Goal: Task Accomplishment & Management: Use online tool/utility

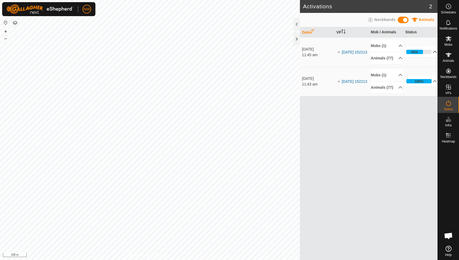
click at [431, 54] on p-accordion-header "66%" at bounding box center [421, 51] width 32 height 11
click at [432, 54] on p-accordion-header "66%" at bounding box center [421, 51] width 32 height 11
click at [397, 60] on p-accordion-header "Animals (77)" at bounding box center [387, 58] width 32 height 12
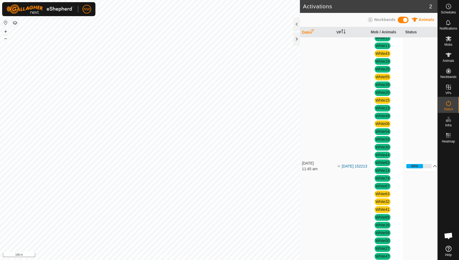
scroll to position [166, 0]
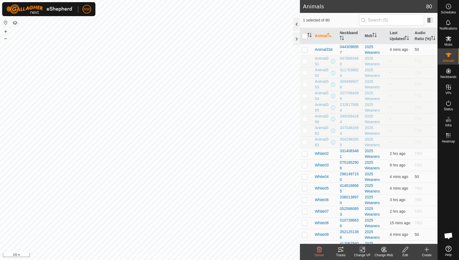
click at [296, 22] on div at bounding box center [296, 24] width 6 height 13
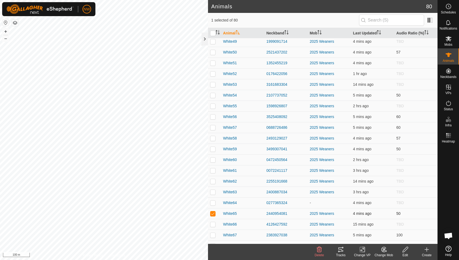
scroll to position [654, 0]
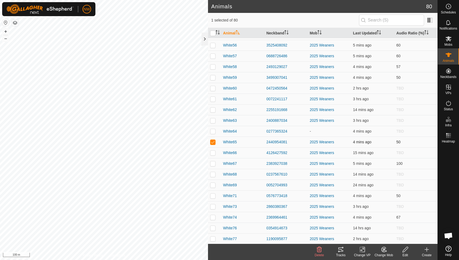
click at [213, 142] on p-checkbox at bounding box center [212, 142] width 5 height 4
checkbox input "false"
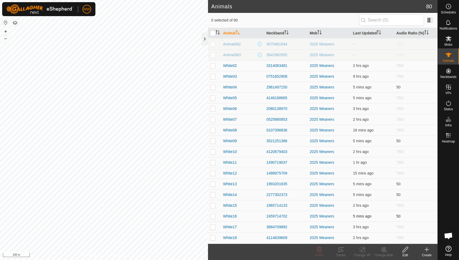
scroll to position [0, 0]
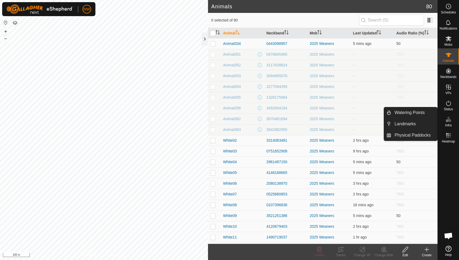
click at [449, 122] on icon at bounding box center [448, 119] width 6 height 6
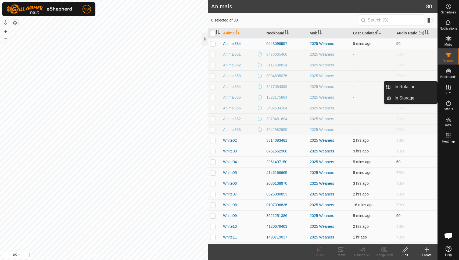
click at [448, 87] on icon at bounding box center [448, 87] width 5 height 5
click at [376, 111] on td "-" at bounding box center [372, 108] width 43 height 11
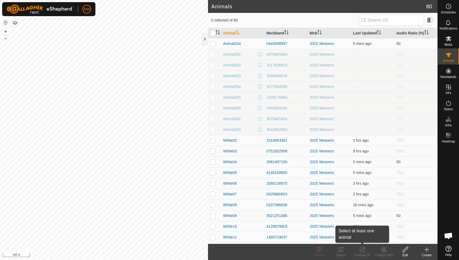
click at [360, 255] on div "Change VP" at bounding box center [361, 254] width 21 height 5
click at [378, 205] on td "16 mins ago" at bounding box center [372, 204] width 43 height 11
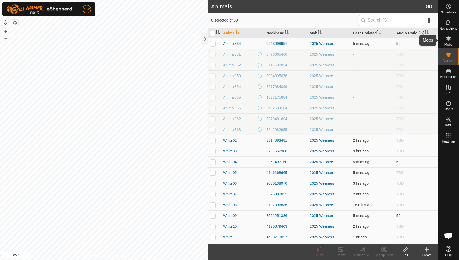
click at [448, 38] on icon at bounding box center [448, 38] width 6 height 5
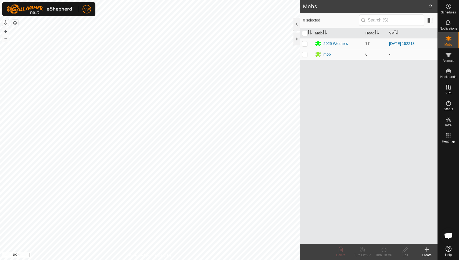
click at [303, 44] on p-checkbox at bounding box center [304, 43] width 5 height 4
checkbox input "true"
click at [335, 43] on div "2025 Weaners" at bounding box center [335, 44] width 24 height 6
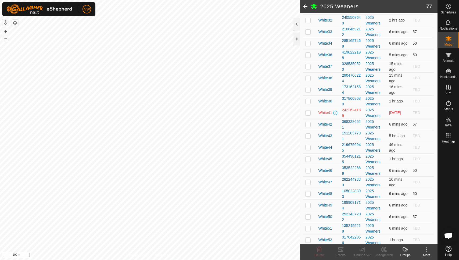
scroll to position [444, 0]
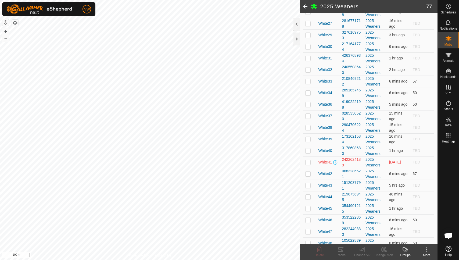
click at [428, 251] on icon at bounding box center [426, 249] width 6 height 6
click at [450, 56] on icon at bounding box center [448, 55] width 6 height 6
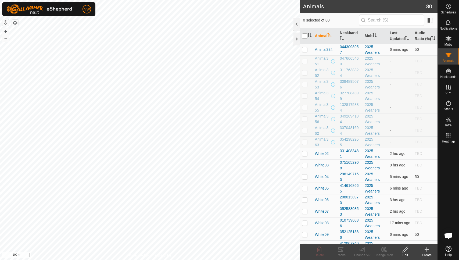
click at [303, 34] on input "checkbox" at bounding box center [304, 35] width 5 height 5
checkbox input "true"
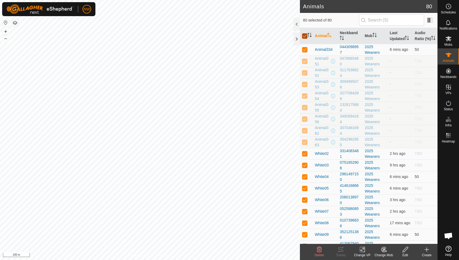
checkbox input "true"
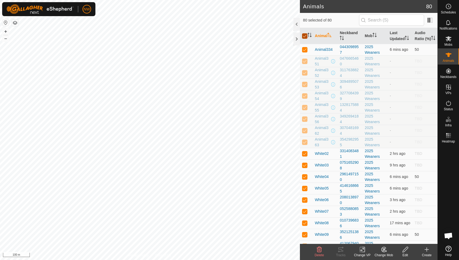
checkbox input "true"
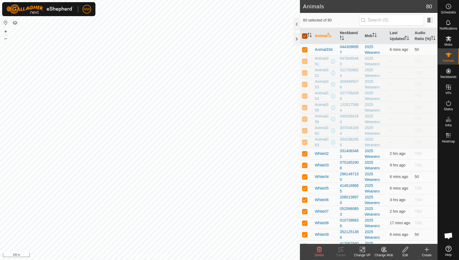
checkbox input "true"
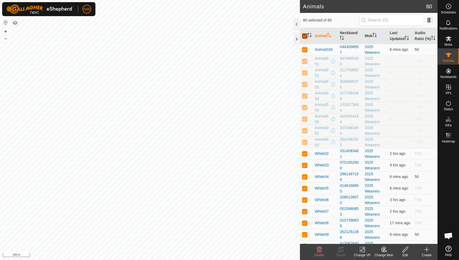
checkbox input "true"
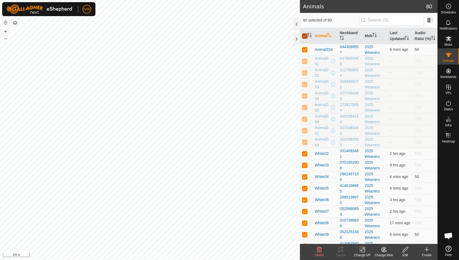
checkbox input "true"
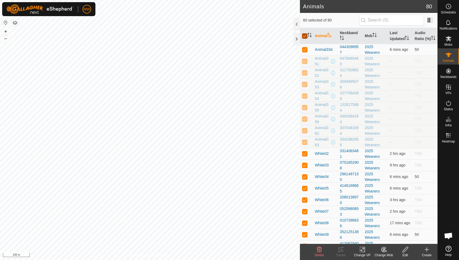
checkbox input "true"
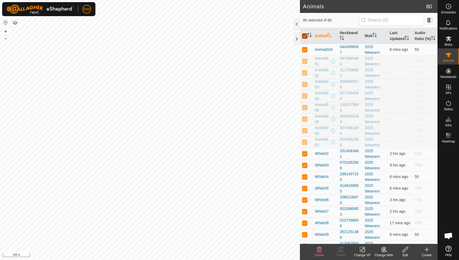
checkbox input "true"
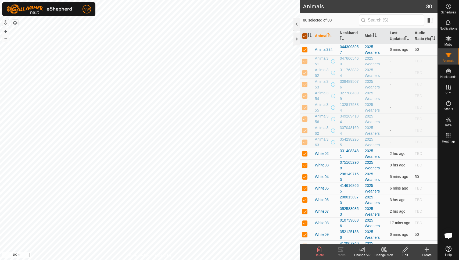
checkbox input "true"
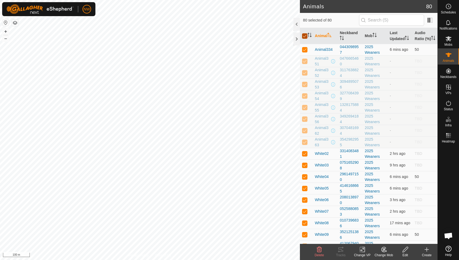
checkbox input "true"
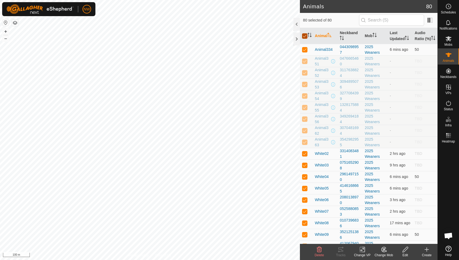
checkbox input "true"
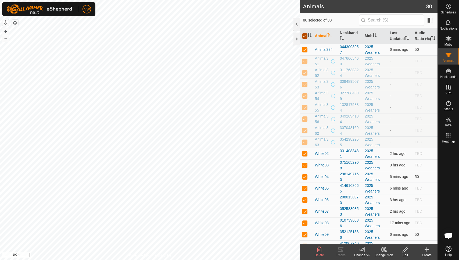
checkbox input "true"
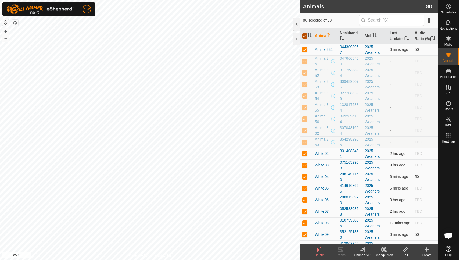
checkbox input "true"
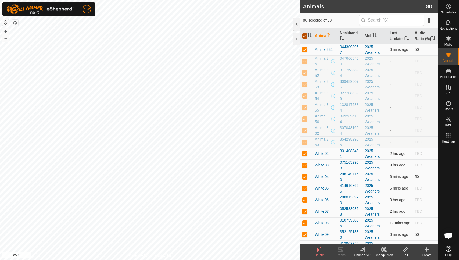
checkbox input "true"
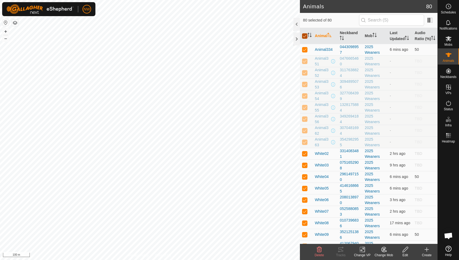
checkbox input "true"
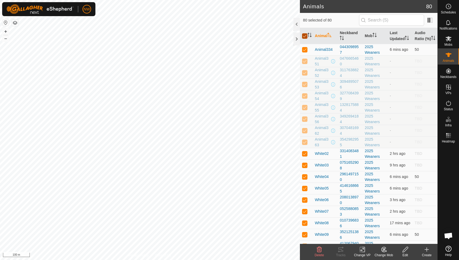
checkbox input "true"
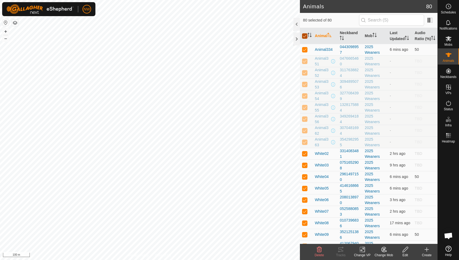
checkbox input "true"
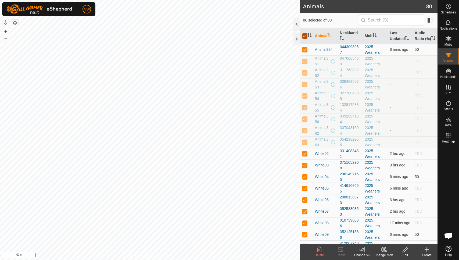
click at [306, 35] on input "checkbox" at bounding box center [304, 35] width 5 height 5
checkbox input "false"
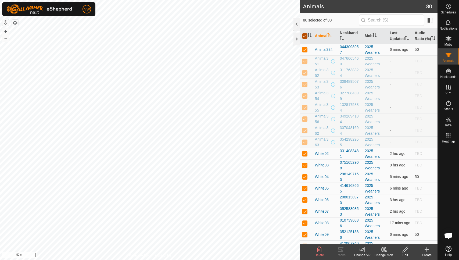
checkbox input "false"
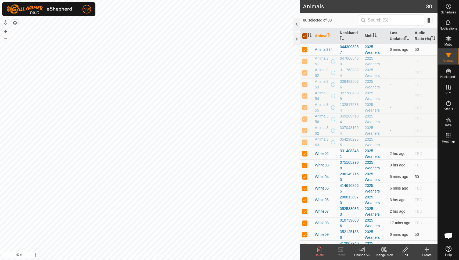
checkbox input "false"
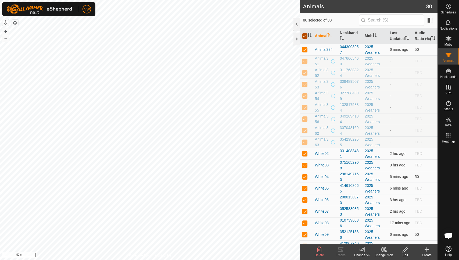
checkbox input "false"
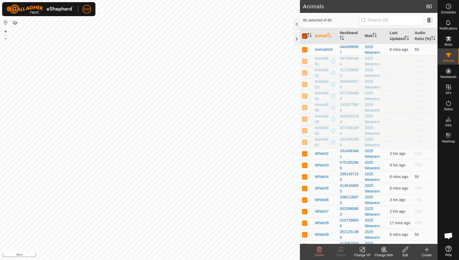
checkbox input "false"
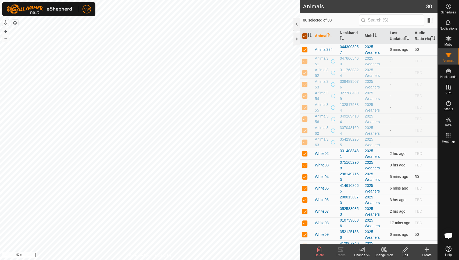
checkbox input "false"
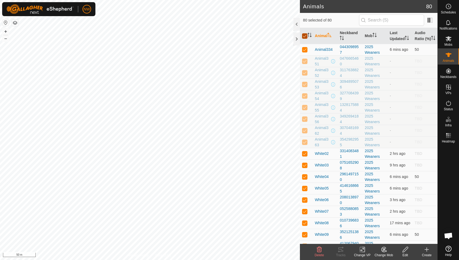
checkbox input "false"
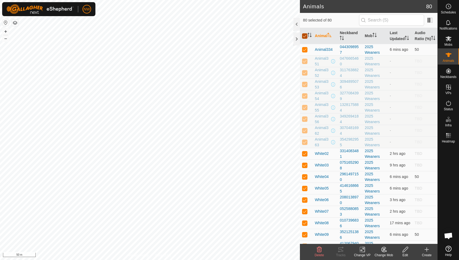
checkbox input "false"
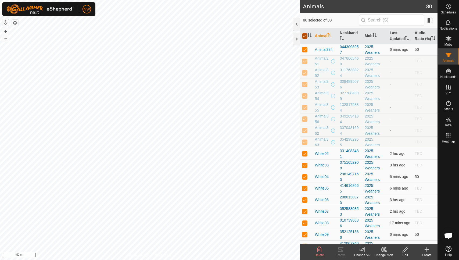
checkbox input "false"
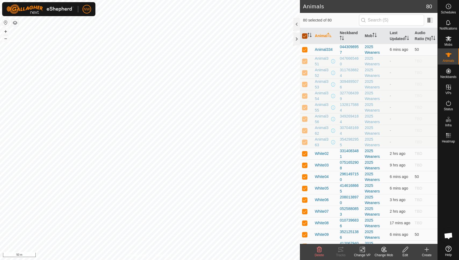
checkbox input "false"
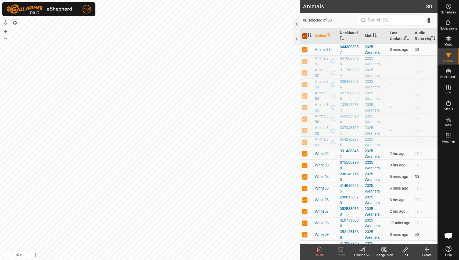
checkbox input "false"
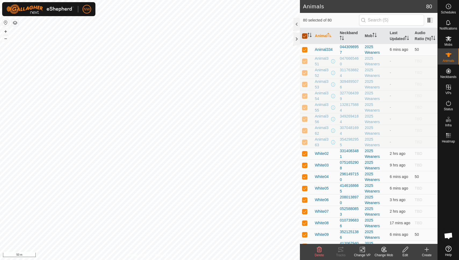
checkbox input "false"
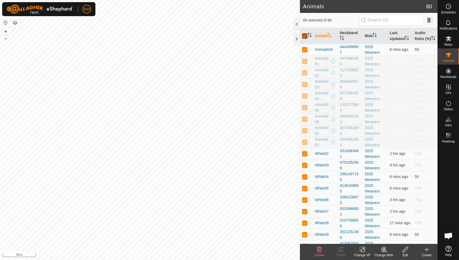
checkbox input "false"
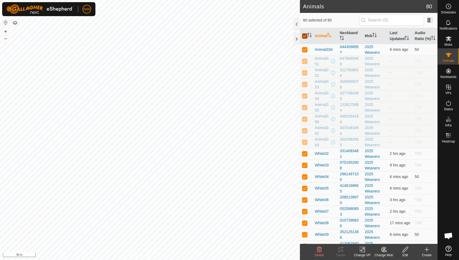
checkbox input "false"
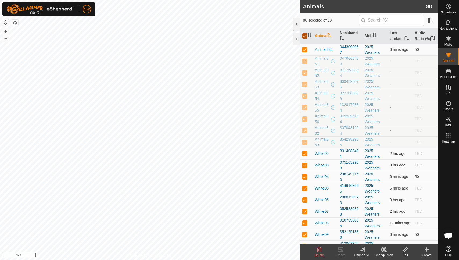
checkbox input "false"
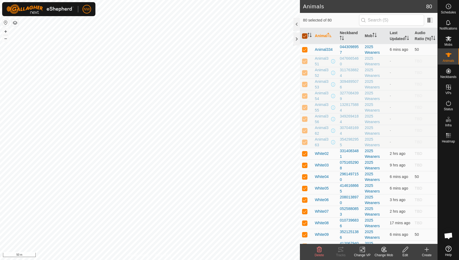
checkbox input "false"
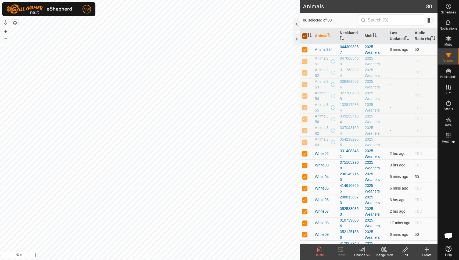
checkbox input "false"
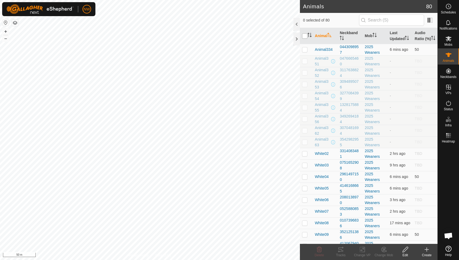
click at [304, 37] on input "checkbox" at bounding box center [304, 35] width 5 height 5
checkbox input "true"
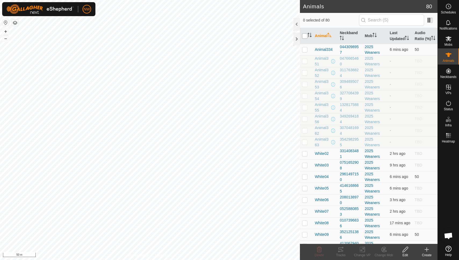
checkbox input "true"
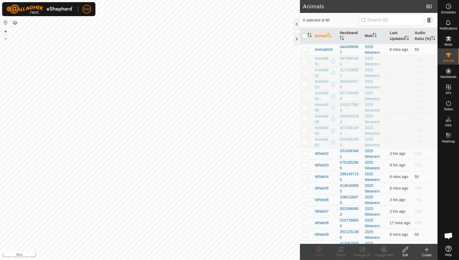
checkbox input "true"
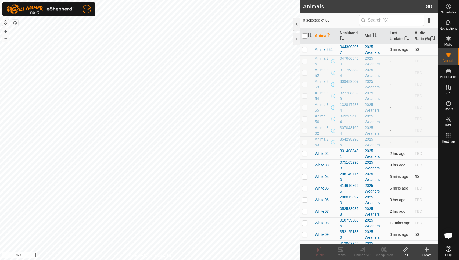
checkbox input "true"
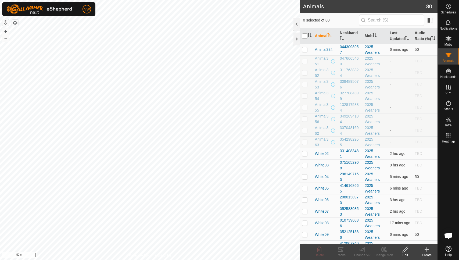
checkbox input "true"
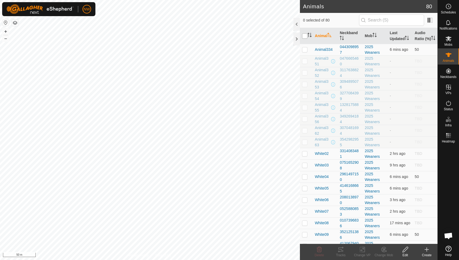
checkbox input "true"
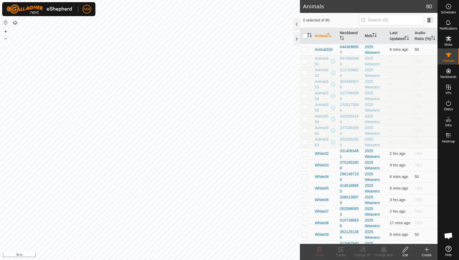
checkbox input "true"
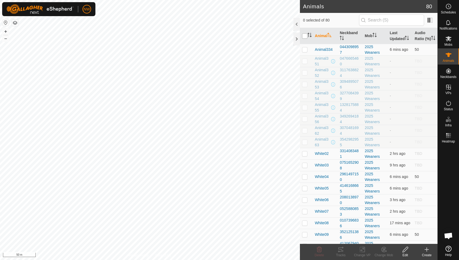
checkbox input "true"
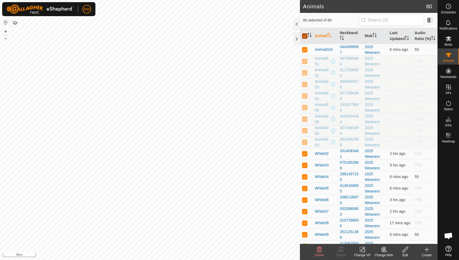
click at [304, 37] on input "checkbox" at bounding box center [304, 35] width 5 height 5
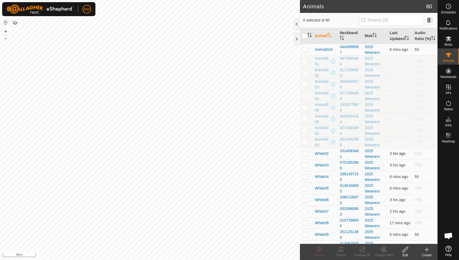
click at [304, 152] on p-checkbox at bounding box center [304, 153] width 5 height 4
click at [303, 152] on p-checkbox at bounding box center [304, 153] width 5 height 4
click at [446, 102] on icon at bounding box center [448, 102] width 5 height 5
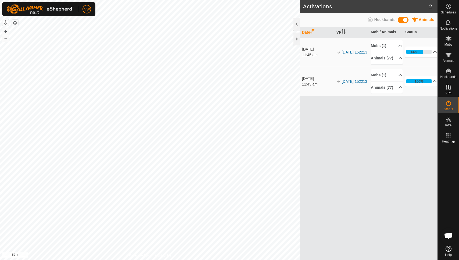
click at [433, 53] on p-accordion-header "66%" at bounding box center [421, 51] width 32 height 11
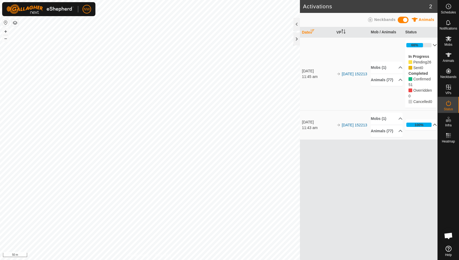
click at [432, 127] on p-accordion-header "100%" at bounding box center [421, 124] width 32 height 11
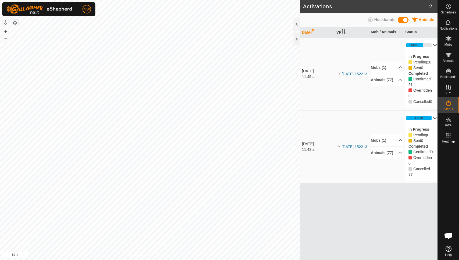
click at [431, 115] on p-accordion-header "100%" at bounding box center [421, 117] width 32 height 11
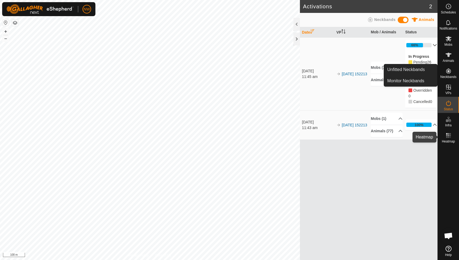
click at [447, 135] on rect at bounding box center [446, 135] width 1 height 1
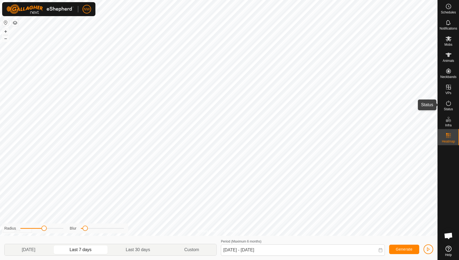
click at [451, 102] on icon at bounding box center [448, 103] width 6 height 6
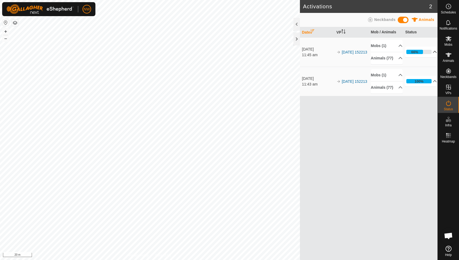
click at [431, 55] on p-accordion-header "66%" at bounding box center [421, 51] width 32 height 11
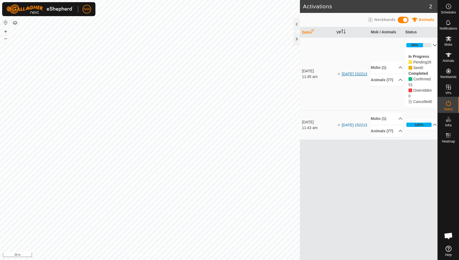
click at [343, 75] on link "[DATE] 152213" at bounding box center [355, 74] width 26 height 4
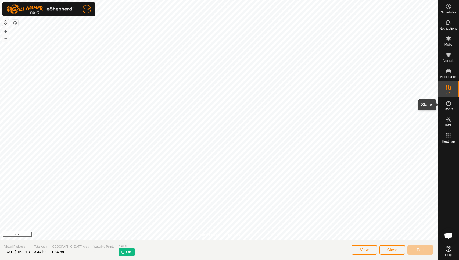
click at [447, 103] on icon at bounding box center [448, 103] width 6 height 6
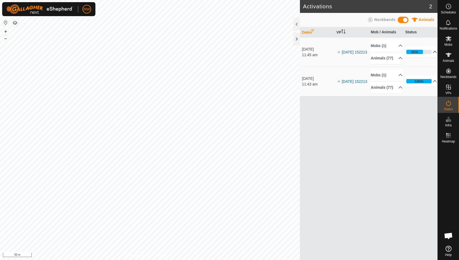
click at [430, 53] on p-accordion-header "66%" at bounding box center [421, 51] width 32 height 11
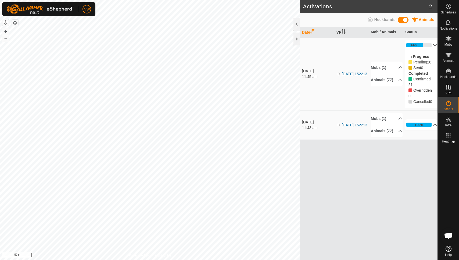
click at [431, 128] on p-accordion-header "100%" at bounding box center [421, 124] width 32 height 11
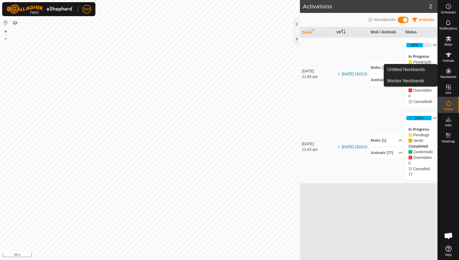
click at [430, 117] on p-accordion-header "100%" at bounding box center [421, 117] width 32 height 11
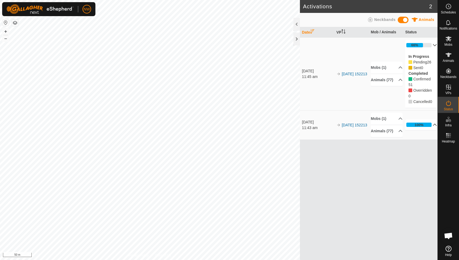
click at [430, 45] on p-accordion-header "66%" at bounding box center [421, 45] width 32 height 11
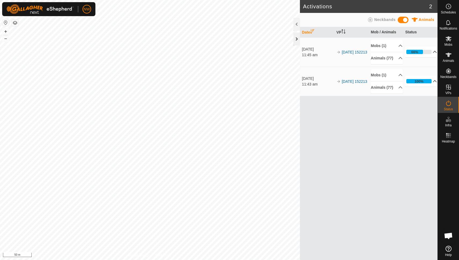
click at [295, 35] on div at bounding box center [296, 38] width 6 height 13
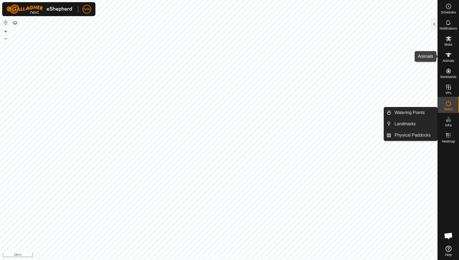
click at [449, 59] on span "Animals" at bounding box center [448, 60] width 12 height 3
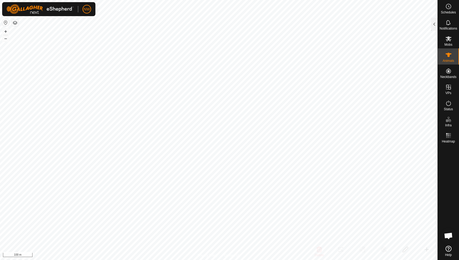
click at [449, 59] on span "Animals" at bounding box center [448, 60] width 12 height 3
click at [449, 41] on icon at bounding box center [448, 38] width 6 height 5
click at [452, 20] on es-notification-svg-icon at bounding box center [448, 22] width 10 height 9
click at [449, 3] on es-schedule-vp-svg-icon at bounding box center [448, 6] width 10 height 9
click at [448, 24] on icon at bounding box center [448, 22] width 4 height 5
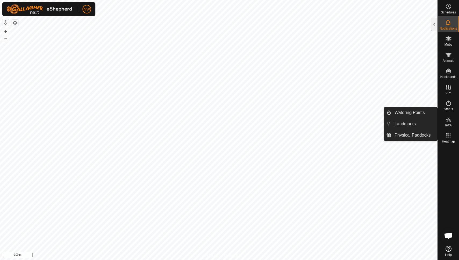
click at [448, 121] on icon at bounding box center [448, 119] width 6 height 6
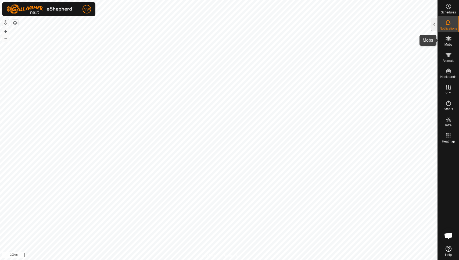
click at [450, 41] on icon at bounding box center [448, 38] width 6 height 6
click at [435, 24] on div at bounding box center [434, 24] width 6 height 13
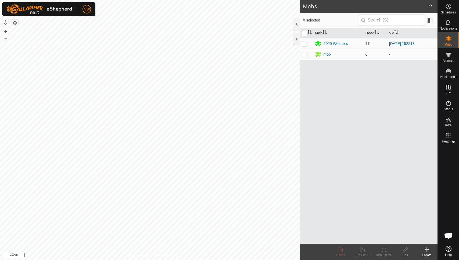
click at [304, 42] on p-checkbox at bounding box center [304, 43] width 5 height 4
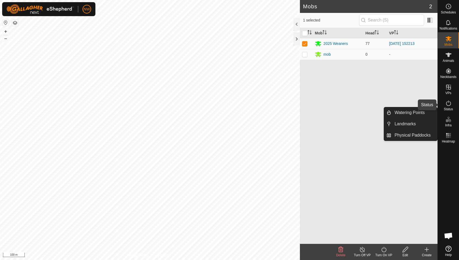
click at [448, 103] on icon at bounding box center [448, 103] width 6 height 6
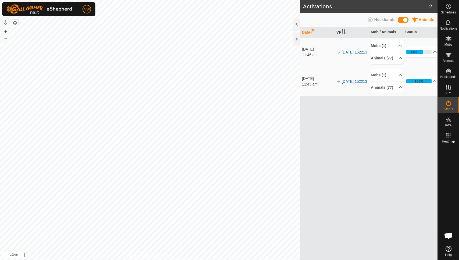
click at [372, 19] on icon at bounding box center [370, 19] width 5 height 5
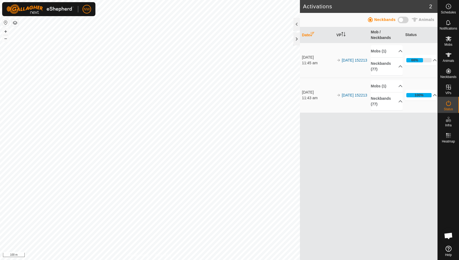
click at [372, 19] on icon at bounding box center [370, 19] width 5 height 5
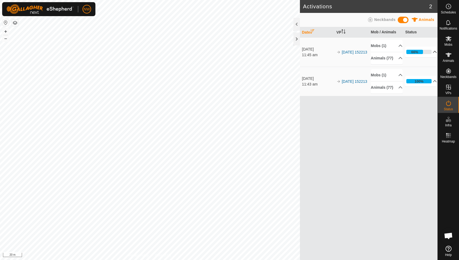
click at [431, 53] on p-accordion-header "66%" at bounding box center [421, 51] width 32 height 11
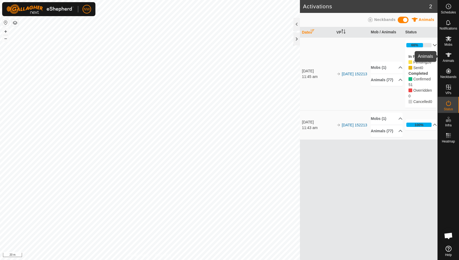
click at [450, 54] on icon at bounding box center [448, 55] width 6 height 4
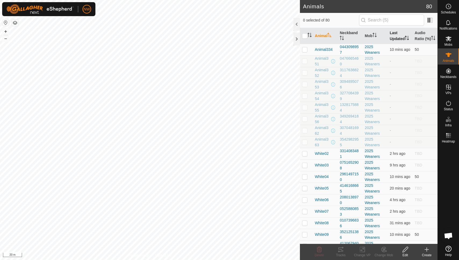
click at [398, 37] on th "Last Updated" at bounding box center [399, 36] width 25 height 16
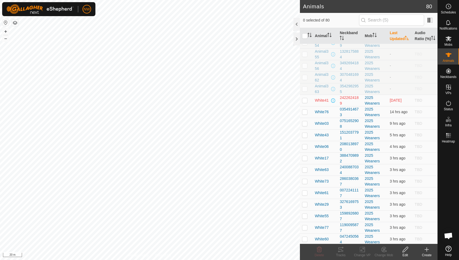
scroll to position [36, 0]
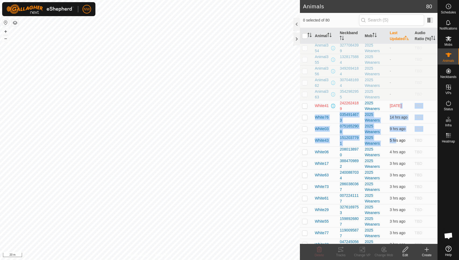
drag, startPoint x: 394, startPoint y: 103, endPoint x: 390, endPoint y: 137, distance: 34.0
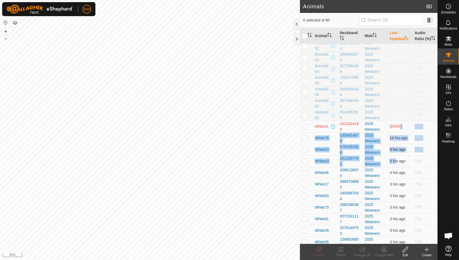
scroll to position [10, 0]
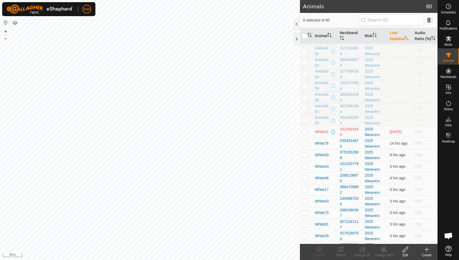
click at [400, 105] on td "-" at bounding box center [399, 109] width 25 height 12
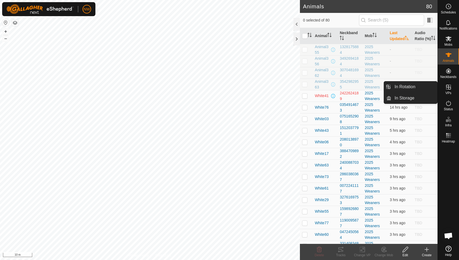
click at [451, 87] on icon at bounding box center [448, 87] width 6 height 6
click at [426, 250] on icon at bounding box center [426, 249] width 6 height 6
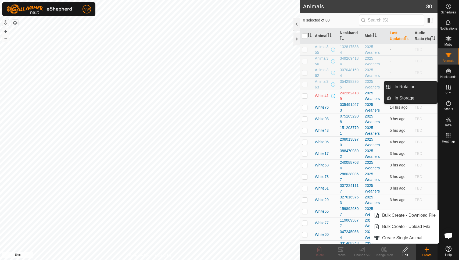
click at [447, 90] on icon at bounding box center [448, 87] width 6 height 6
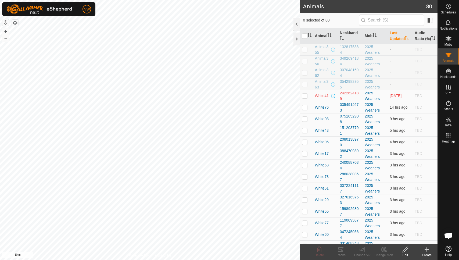
click at [426, 251] on icon at bounding box center [426, 249] width 0 height 4
click at [451, 39] on icon at bounding box center [448, 38] width 6 height 6
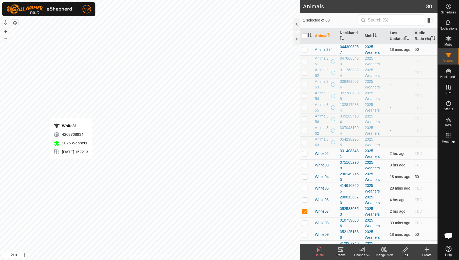
checkbox input "false"
checkbox input "true"
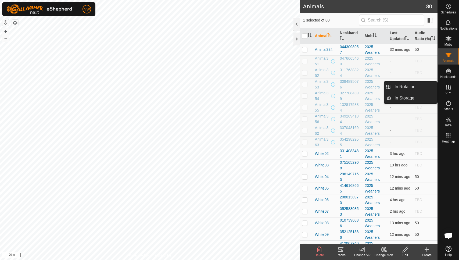
click at [449, 90] on es-virtualpaddocks-svg-icon at bounding box center [448, 87] width 10 height 9
click at [447, 90] on es-virtualpaddocks-svg-icon at bounding box center [448, 87] width 10 height 9
click at [406, 89] on link "In Rotation" at bounding box center [414, 86] width 46 height 11
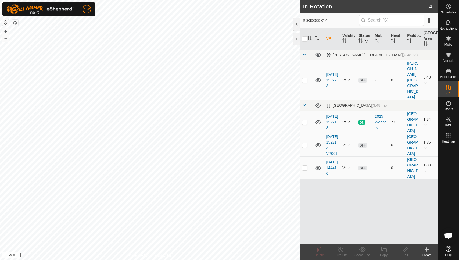
click at [302, 120] on p-checkbox at bounding box center [304, 122] width 5 height 4
checkbox input "true"
click at [384, 249] on icon at bounding box center [383, 249] width 7 height 6
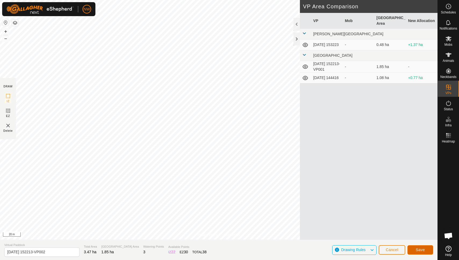
click at [419, 250] on span "Save" at bounding box center [419, 249] width 9 height 4
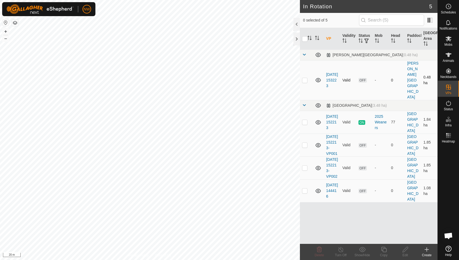
click at [304, 78] on p-checkbox at bounding box center [304, 80] width 5 height 4
checkbox input "false"
click at [305, 143] on p-checkbox at bounding box center [304, 145] width 5 height 4
checkbox input "true"
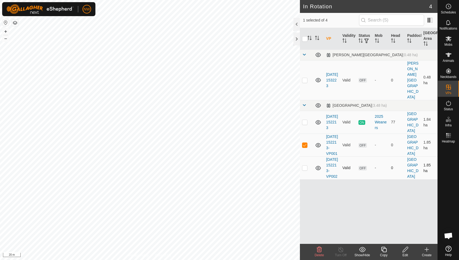
click at [305, 165] on p-checkbox at bounding box center [304, 167] width 5 height 4
checkbox input "true"
click at [304, 143] on p-checkbox at bounding box center [304, 145] width 5 height 4
checkbox input "false"
click at [304, 165] on p-checkbox at bounding box center [304, 167] width 5 height 4
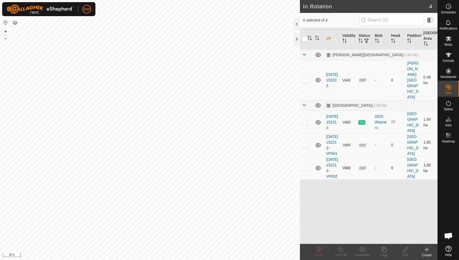
drag, startPoint x: 327, startPoint y: 158, endPoint x: 303, endPoint y: 158, distance: 23.6
click at [303, 165] on p-checkbox at bounding box center [304, 167] width 5 height 4
click at [319, 249] on icon at bounding box center [319, 248] width 5 height 5
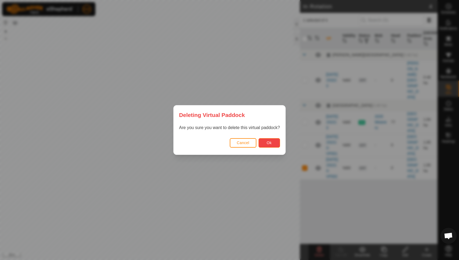
click at [270, 142] on span "Ok" at bounding box center [268, 142] width 5 height 4
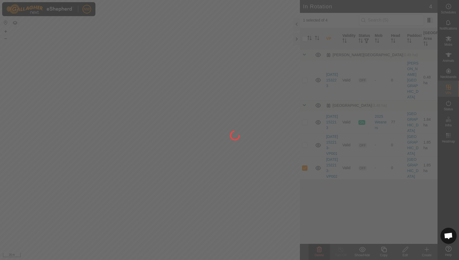
checkbox input "false"
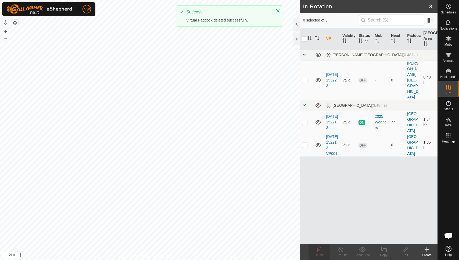
click at [305, 143] on p-checkbox at bounding box center [304, 145] width 5 height 4
checkbox input "true"
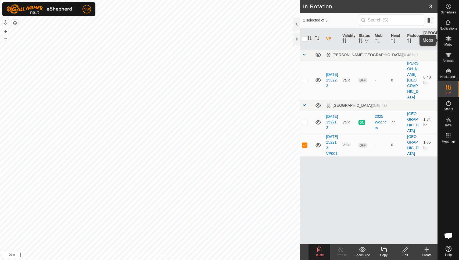
click at [445, 37] on icon at bounding box center [448, 38] width 6 height 6
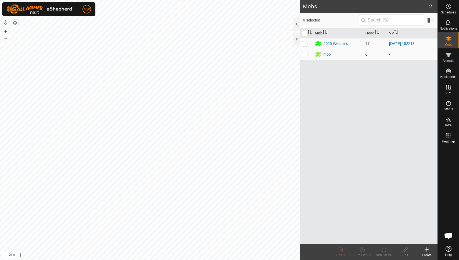
click at [304, 53] on p-checkbox at bounding box center [304, 54] width 5 height 4
click at [340, 249] on icon at bounding box center [340, 248] width 5 height 5
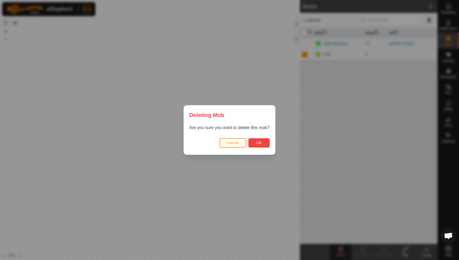
click at [259, 144] on span "Ok" at bounding box center [258, 142] width 5 height 4
checkbox input "false"
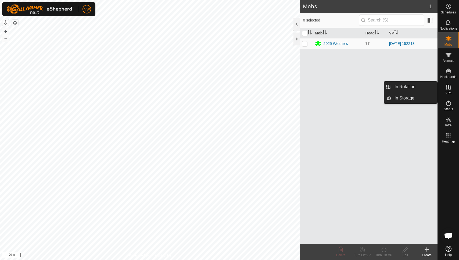
click at [446, 88] on icon at bounding box center [448, 87] width 5 height 5
click at [402, 87] on link "In Rotation" at bounding box center [414, 86] width 46 height 11
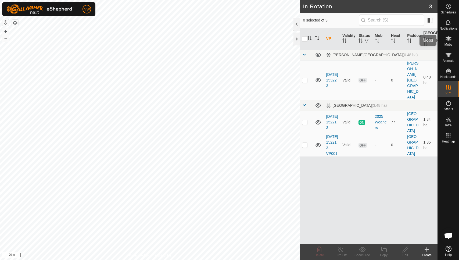
click at [448, 42] on es-mob-svg-icon at bounding box center [448, 38] width 10 height 9
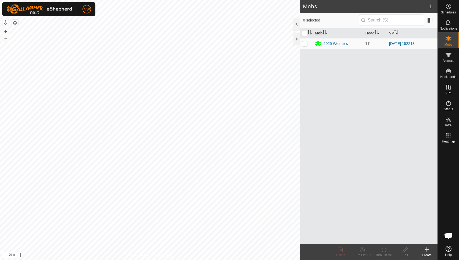
click at [303, 42] on p-checkbox at bounding box center [304, 43] width 5 height 4
checkbox input "true"
click at [383, 249] on icon at bounding box center [383, 249] width 7 height 6
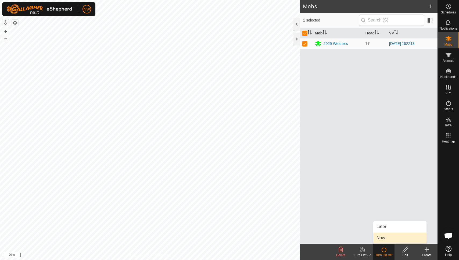
click at [383, 235] on link "Now" at bounding box center [399, 237] width 53 height 11
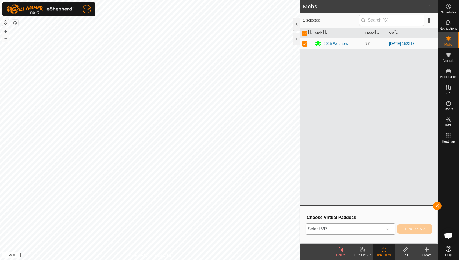
click at [388, 228] on icon "dropdown trigger" at bounding box center [387, 229] width 4 height 4
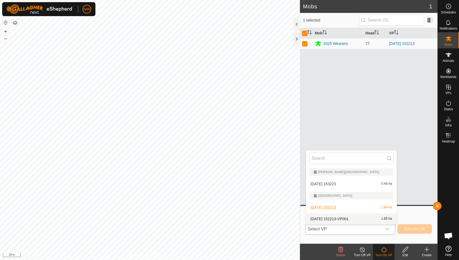
click at [331, 218] on li "2025-08-31 152213-VP001 1.85 ha" at bounding box center [351, 218] width 90 height 11
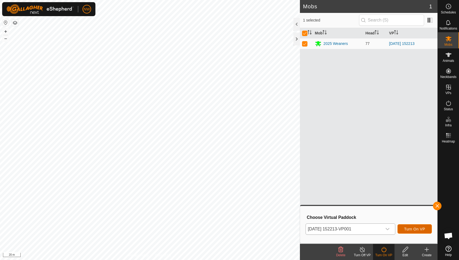
click at [421, 229] on span "Turn On VP" at bounding box center [414, 229] width 21 height 4
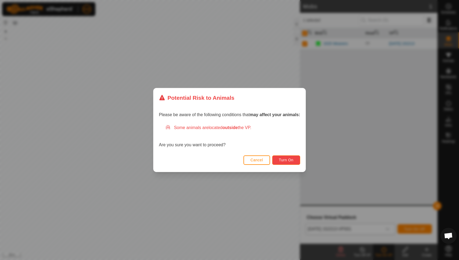
click at [287, 158] on span "Turn On" at bounding box center [286, 160] width 14 height 4
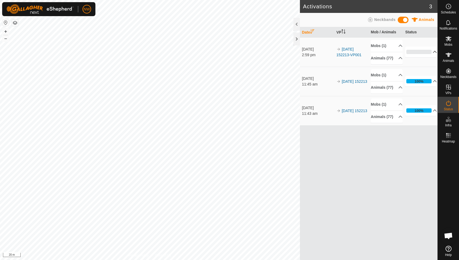
click at [432, 53] on p-accordion-header "0%" at bounding box center [421, 51] width 32 height 11
click at [432, 53] on p-accordion-header "3%" at bounding box center [421, 51] width 32 height 11
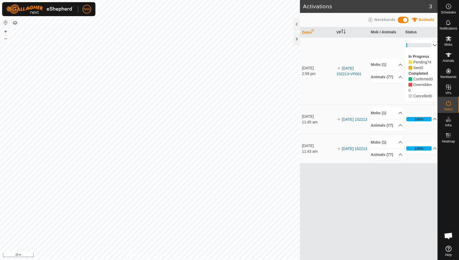
click at [433, 44] on p-accordion-header "3%" at bounding box center [421, 45] width 32 height 11
